Goal: Task Accomplishment & Management: Manage account settings

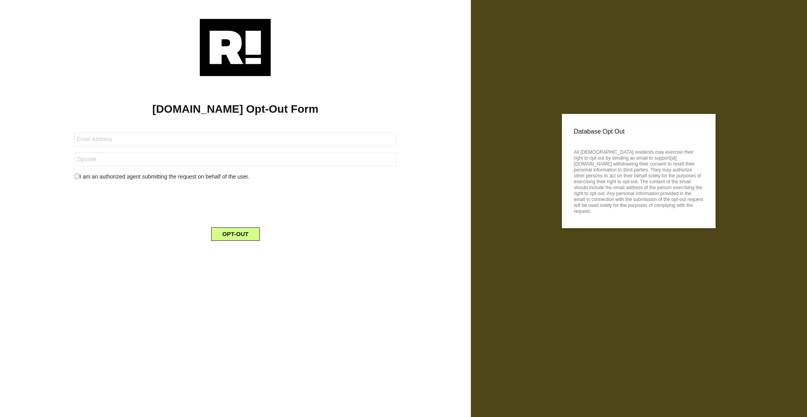
click at [233, 47] on img at bounding box center [235, 47] width 71 height 57
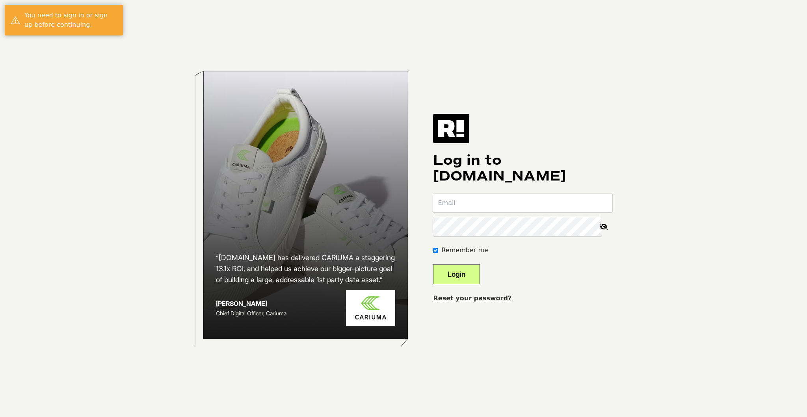
click at [473, 298] on link "Reset your password?" at bounding box center [472, 297] width 78 height 7
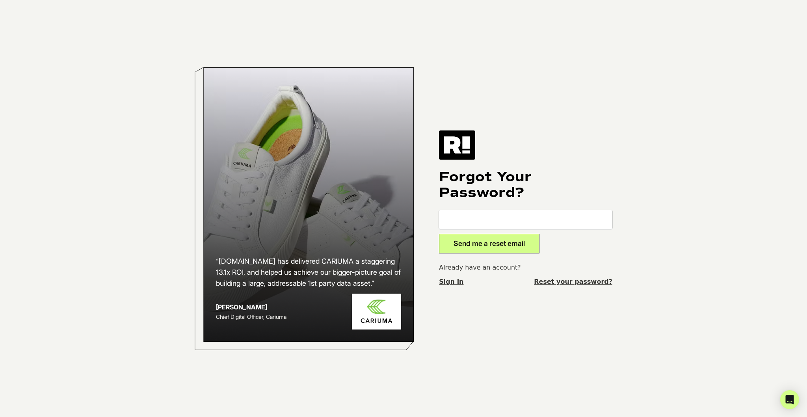
click at [464, 146] on img at bounding box center [457, 144] width 36 height 29
